Goal: Task Accomplishment & Management: Use online tool/utility

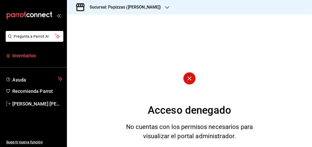
click at [27, 56] on span "Inventarios" at bounding box center [37, 55] width 50 height 7
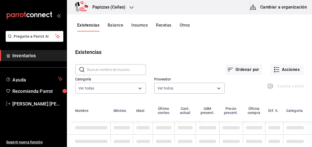
click at [117, 25] on button "Balance" at bounding box center [115, 27] width 15 height 9
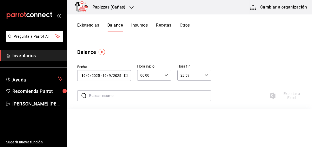
click at [93, 26] on button "Existencias" at bounding box center [88, 27] width 22 height 9
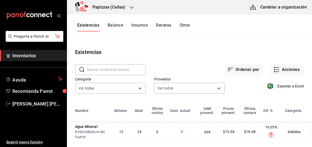
click at [120, 24] on button "Balance" at bounding box center [115, 27] width 15 height 9
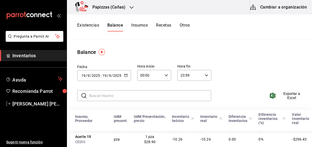
click at [92, 23] on button "Existencias" at bounding box center [88, 27] width 22 height 9
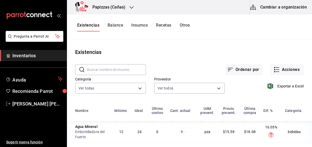
click at [180, 23] on div "Existencias Balance Insumos Recetas Otros" at bounding box center [133, 27] width 113 height 9
click at [184, 26] on button "Otros" at bounding box center [185, 27] width 10 height 9
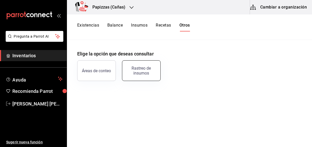
click at [142, 67] on div "Rastreo de insumos" at bounding box center [142, 71] width 32 height 10
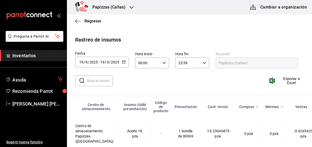
click at [125, 60] on div "[DATE] [DATE] - [DATE] [DATE]" at bounding box center [102, 62] width 54 height 11
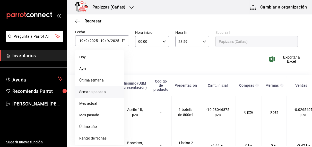
scroll to position [30, 0]
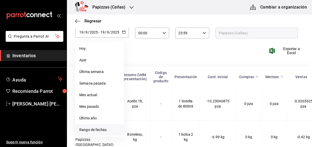
click at [96, 129] on li "Rango de fechas" at bounding box center [99, 130] width 49 height 12
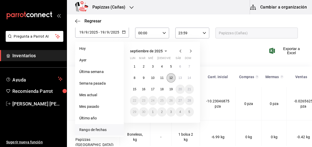
click at [170, 78] on abbr "12" at bounding box center [171, 78] width 3 height 4
click at [162, 89] on abbr "18" at bounding box center [161, 89] width 3 height 4
type input "[DATE]"
type input "12"
type input "[DATE]"
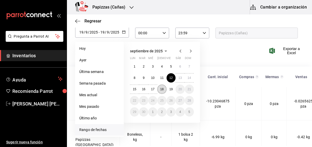
type input "18"
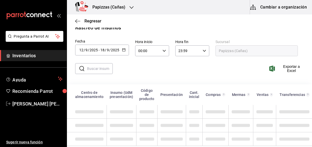
scroll to position [16, 0]
click at [103, 64] on input "text" at bounding box center [100, 68] width 26 height 10
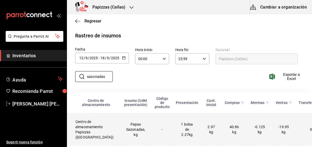
scroll to position [9, 0]
type input "sazonadas"
click at [131, 120] on td "Papas Sazonadas, kg" at bounding box center [136, 129] width 32 height 33
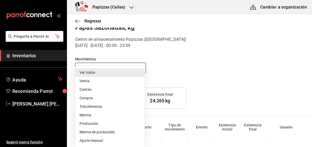
click at [140, 67] on body "Pregunta a Parrot AI Inventarios Ayuda Recomienda Parrot [PERSON_NAME] [PERSON_…" at bounding box center [156, 73] width 312 height 146
click at [96, 99] on li "Compra" at bounding box center [110, 98] width 69 height 9
type input "PURCHASE"
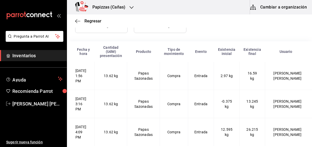
scroll to position [3, 0]
